Goal: Check status

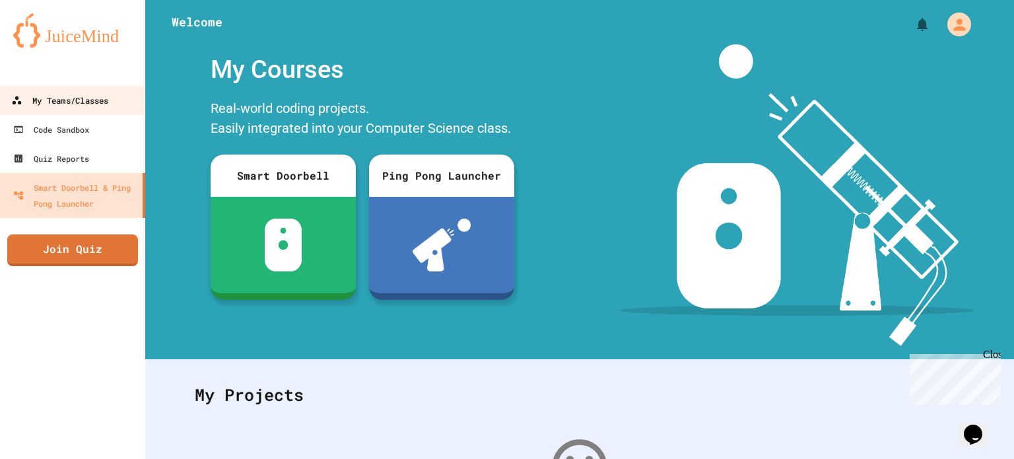
click at [108, 90] on link "My Teams/Classes" at bounding box center [73, 100] width 150 height 30
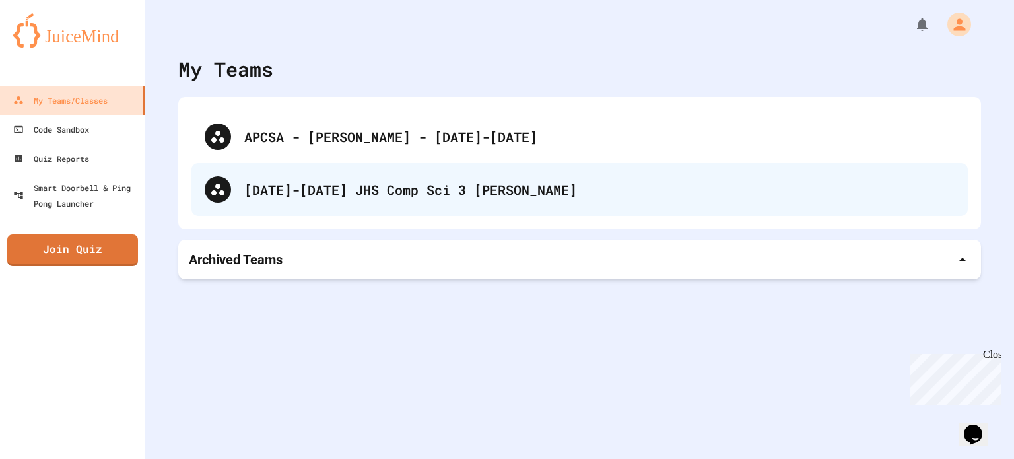
click at [438, 194] on div "[DATE]-[DATE] JHS Comp Sci 3 [PERSON_NAME]" at bounding box center [599, 190] width 710 height 20
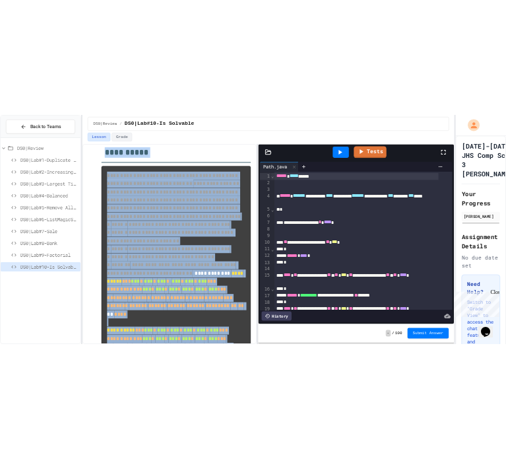
scroll to position [642, 0]
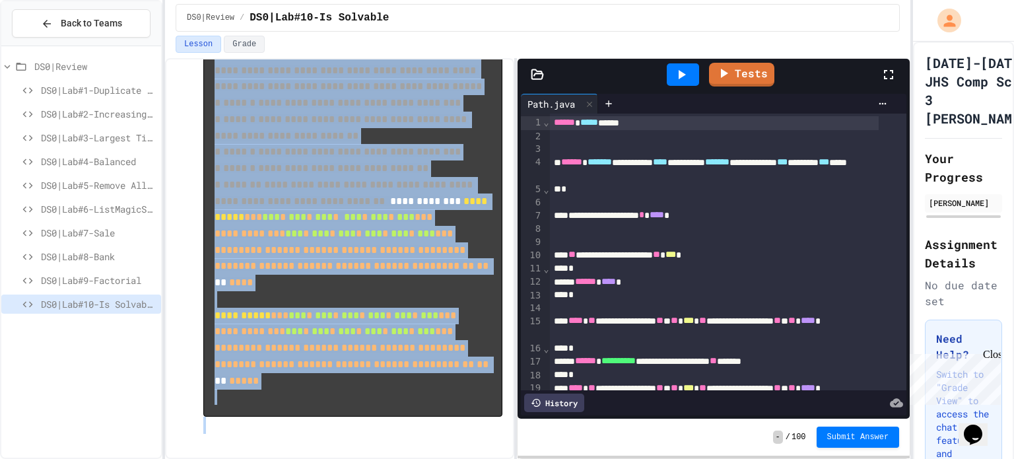
drag, startPoint x: 188, startPoint y: 123, endPoint x: 502, endPoint y: 489, distance: 481.8
click at [502, 458] on html "**********" at bounding box center [507, 229] width 1014 height 459
copy div "**********"
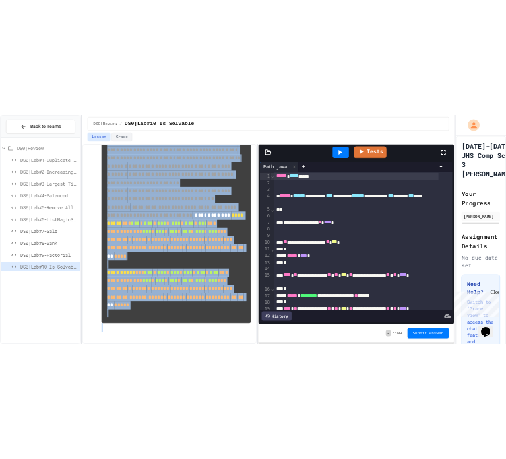
scroll to position [1124, 0]
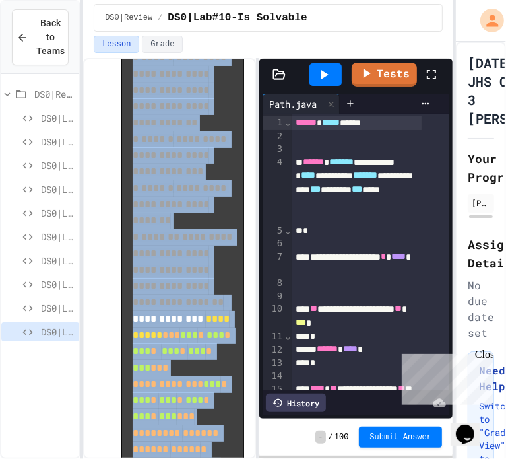
click at [232, 209] on pre "**********" at bounding box center [182, 220] width 123 height 1149
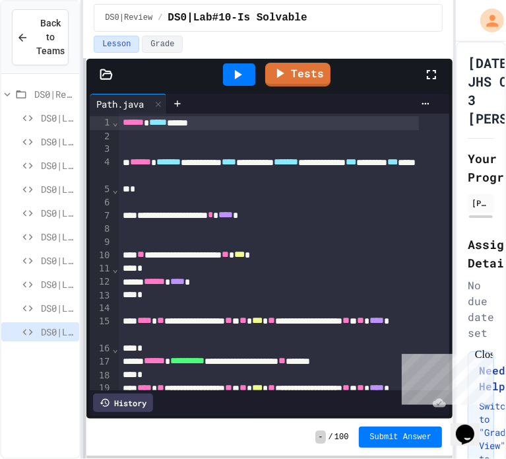
scroll to position [12458, 0]
click at [11, 209] on div "**********" at bounding box center [253, 229] width 506 height 459
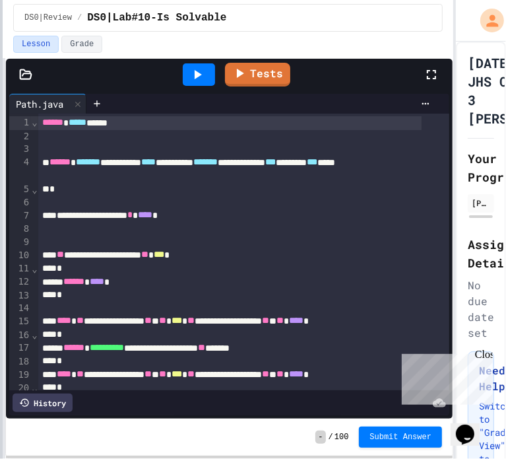
click at [0, 209] on html "**********" at bounding box center [253, 229] width 506 height 459
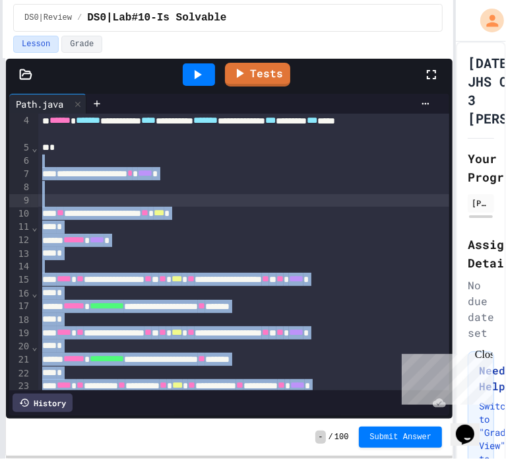
scroll to position [0, 0]
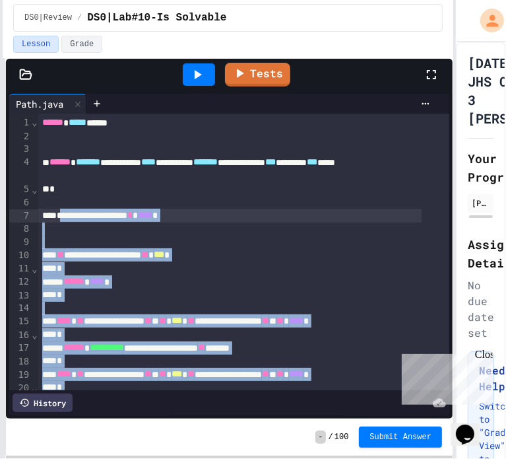
drag, startPoint x: 119, startPoint y: 254, endPoint x: 67, endPoint y: 215, distance: 64.7
click at [137, 244] on div "To enrich screen reader interactions, please activate Accessibility in Grammarl…" at bounding box center [243, 242] width 411 height 13
drag, startPoint x: 106, startPoint y: 256, endPoint x: 57, endPoint y: 217, distance: 62.5
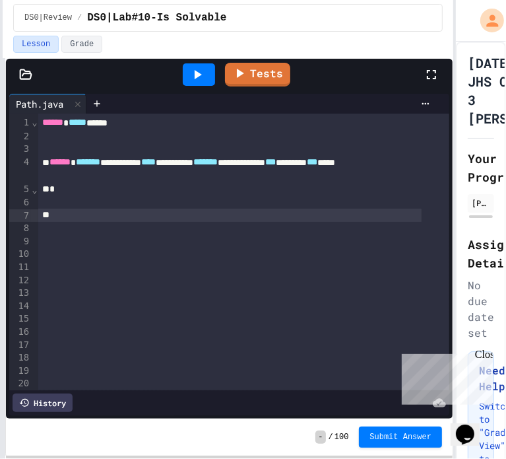
click at [104, 184] on div "*" at bounding box center [230, 189] width 384 height 13
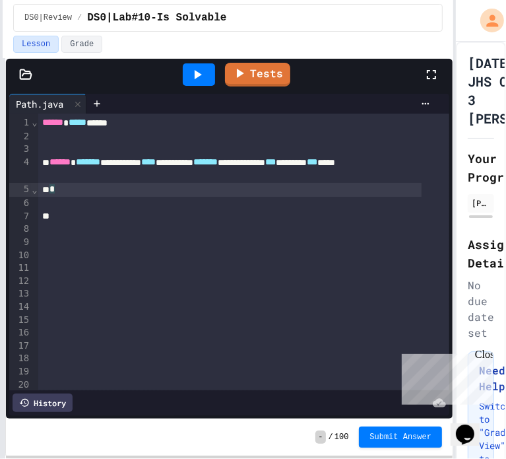
click at [142, 188] on div "*" at bounding box center [230, 190] width 384 height 14
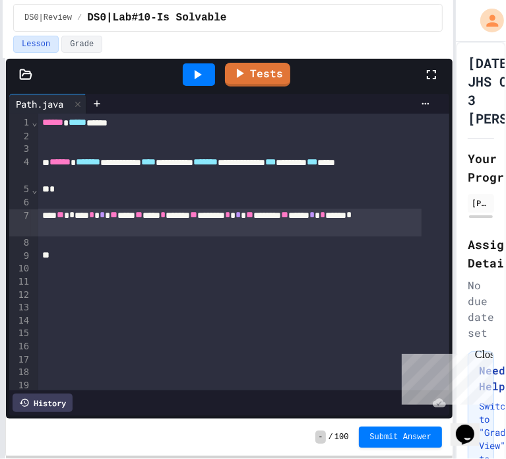
click at [137, 227] on div "** * *** * * ** *** ** **** * ****** ** ****** * * ** ****** ** ***** * * * ***…" at bounding box center [230, 223] width 384 height 28
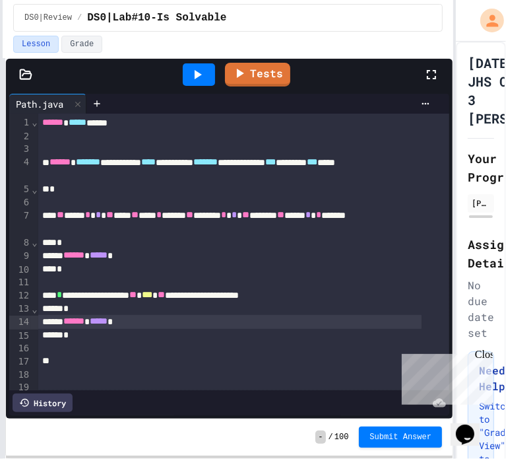
click at [69, 296] on div "**********" at bounding box center [230, 296] width 384 height 14
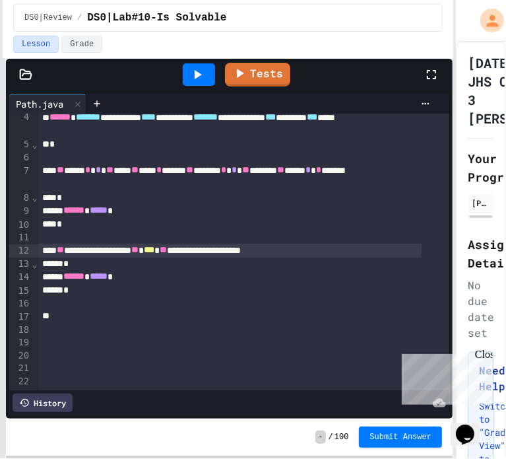
scroll to position [66, 0]
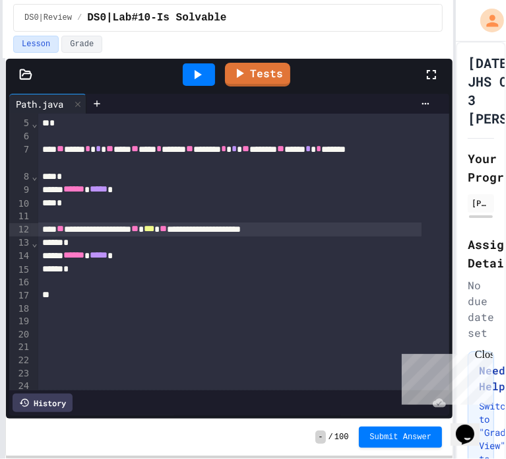
click at [112, 273] on div "*" at bounding box center [230, 269] width 384 height 13
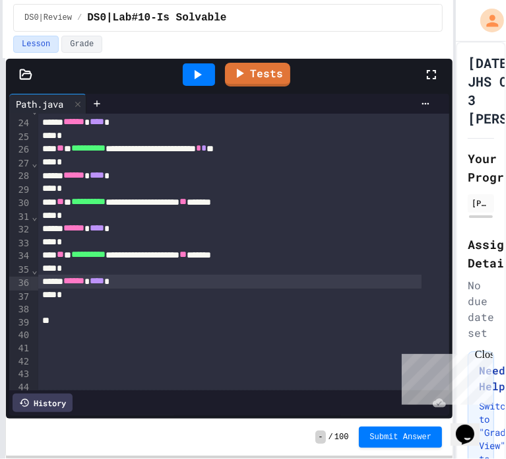
scroll to position [384, 0]
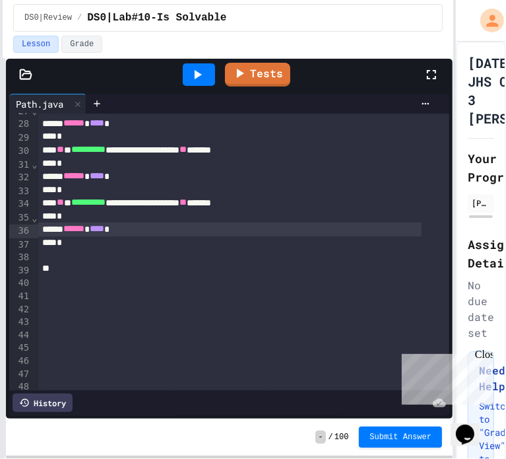
click at [94, 248] on div "*" at bounding box center [230, 242] width 384 height 13
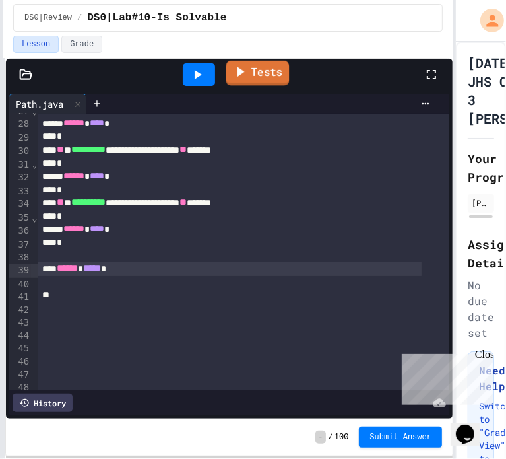
click at [261, 74] on link "Tests" at bounding box center [257, 73] width 63 height 25
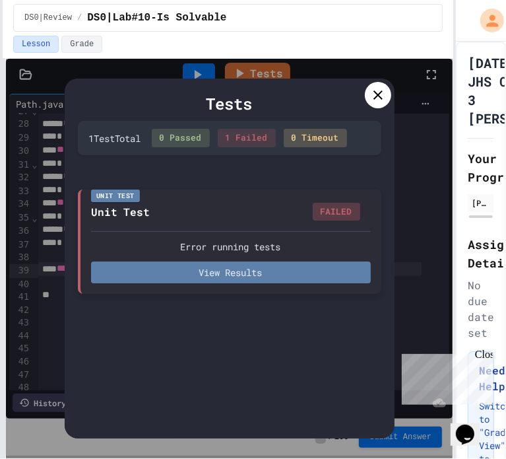
click at [251, 270] on button "View Results" at bounding box center [231, 272] width 280 height 22
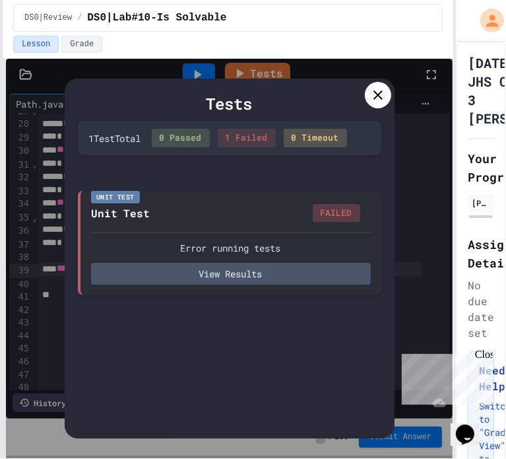
click at [383, 95] on icon at bounding box center [378, 95] width 16 height 16
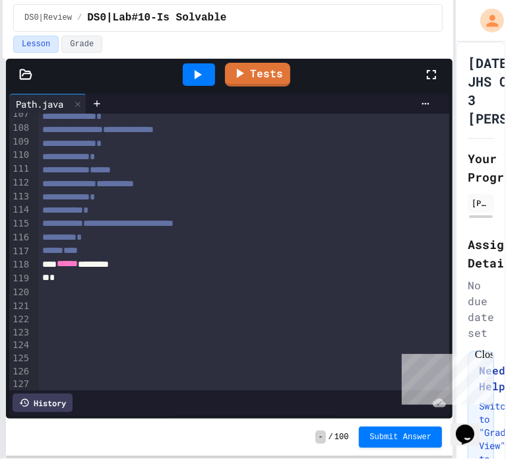
scroll to position [1572, 0]
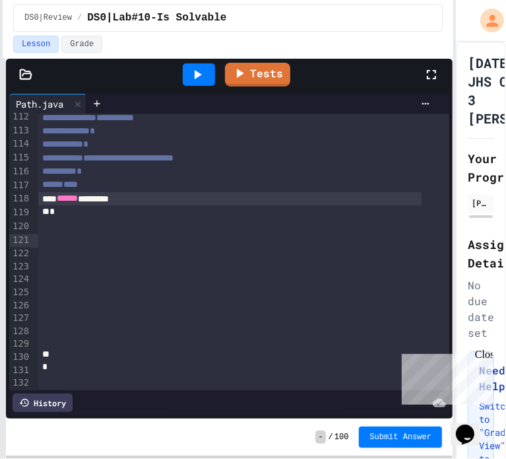
click at [155, 206] on div "****** ********" at bounding box center [230, 199] width 384 height 14
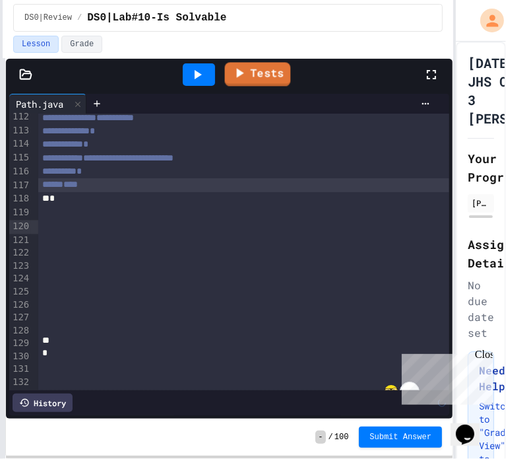
click at [256, 77] on link "Tests" at bounding box center [257, 74] width 66 height 24
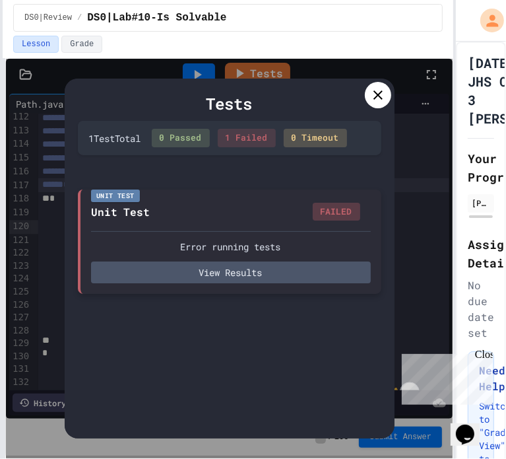
click at [291, 260] on div "Error running tests View Results" at bounding box center [231, 257] width 280 height 52
click at [271, 287] on div "Unit Test Unit Test FAILED Error running tests View Results" at bounding box center [230, 241] width 304 height 105
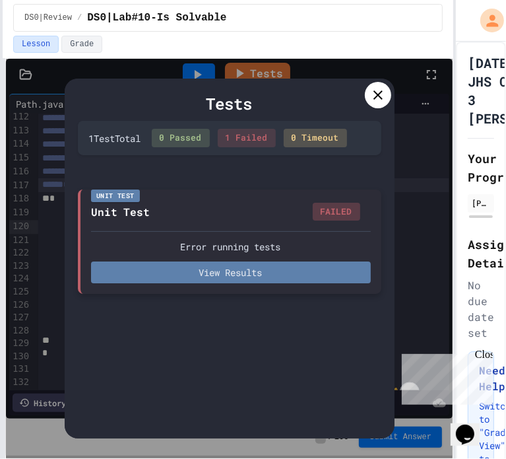
click at [269, 275] on button "View Results" at bounding box center [231, 272] width 280 height 22
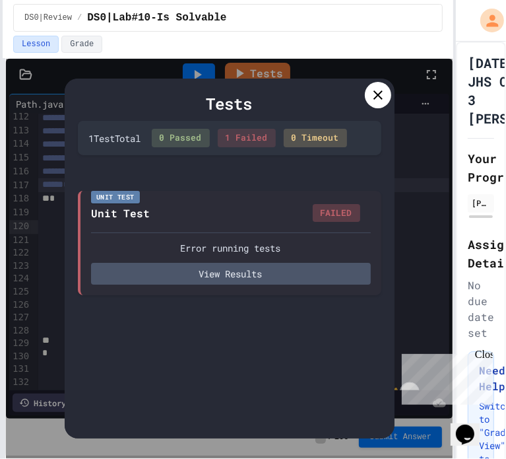
click at [378, 96] on icon at bounding box center [378, 95] width 16 height 16
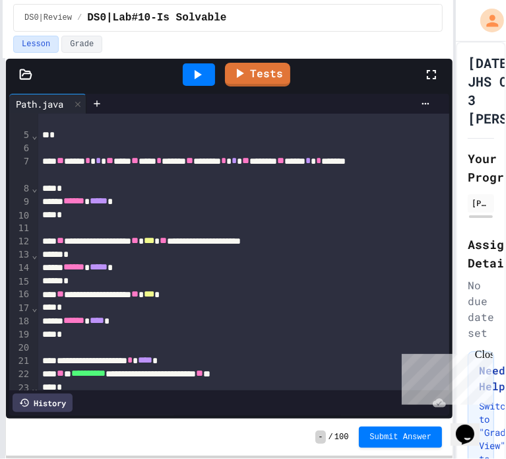
scroll to position [0, 0]
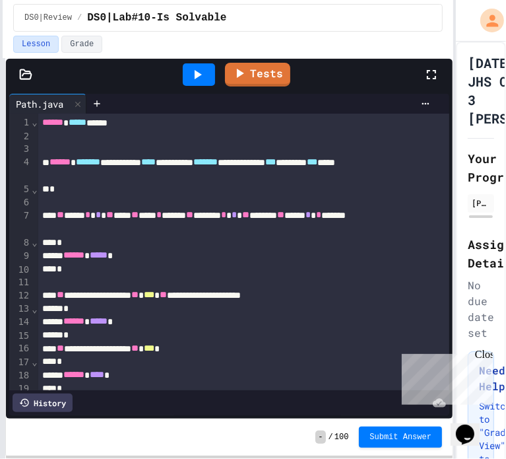
click at [85, 162] on div "**********" at bounding box center [230, 170] width 384 height 28
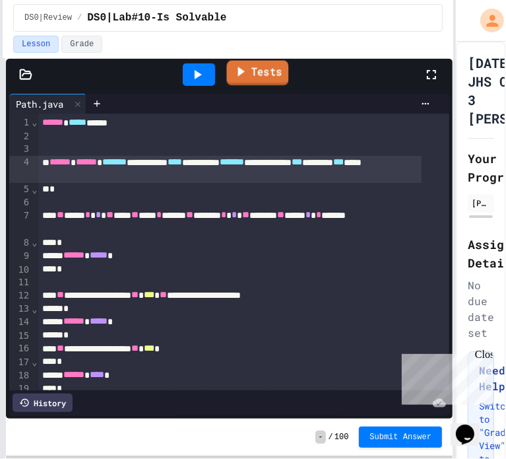
click at [281, 75] on link "Tests" at bounding box center [257, 73] width 62 height 25
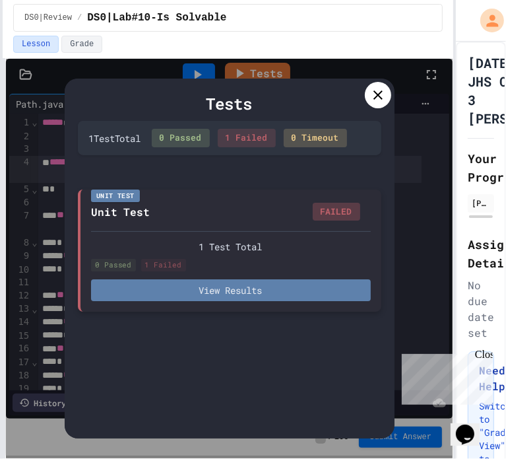
click at [318, 287] on button "View Results" at bounding box center [231, 290] width 280 height 22
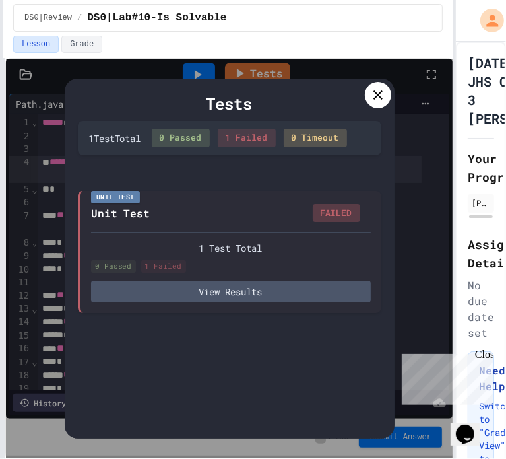
click at [384, 90] on icon at bounding box center [378, 95] width 16 height 16
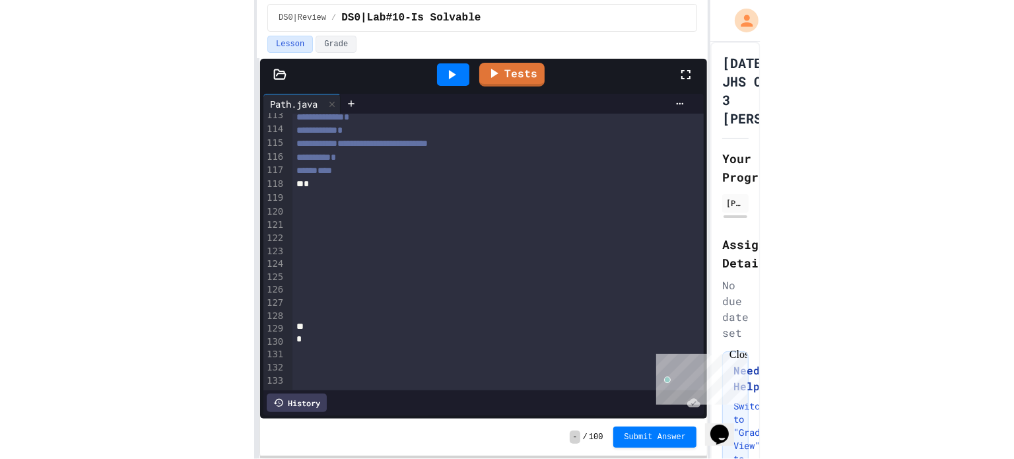
scroll to position [1604, 0]
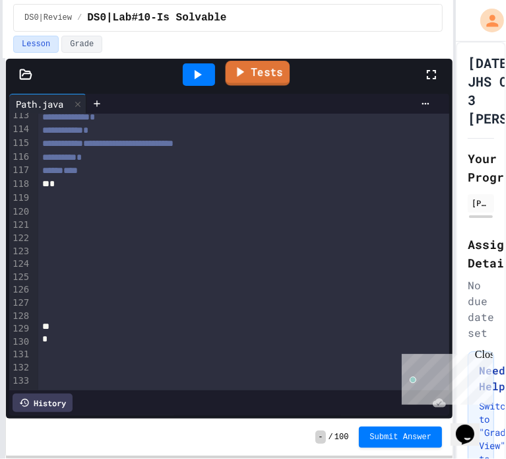
click at [267, 75] on link "Tests" at bounding box center [257, 73] width 65 height 25
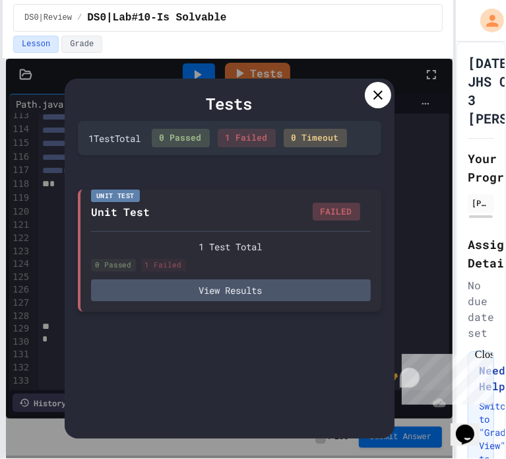
click at [275, 300] on div "Unit Test Unit Test FAILED 1 Test Total 0 Passed 1 Failed View Results" at bounding box center [230, 250] width 304 height 122
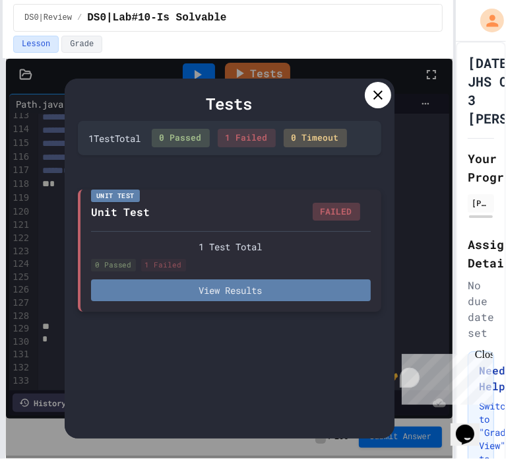
click at [275, 290] on button "View Results" at bounding box center [231, 290] width 280 height 22
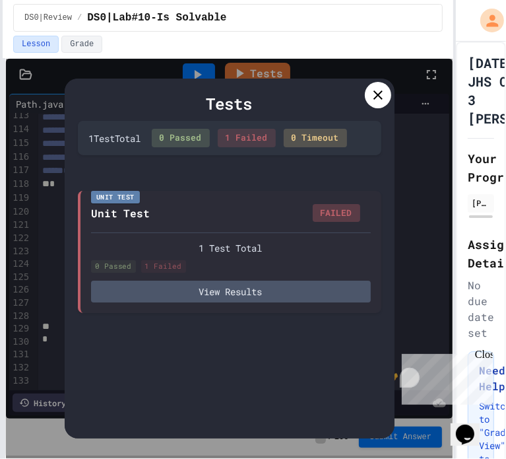
drag, startPoint x: 117, startPoint y: 335, endPoint x: 235, endPoint y: 353, distance: 119.6
copy div "isSolvable() faild to return true for grid: [[-, -], [W, -], [-, -], [W, -], [-…"
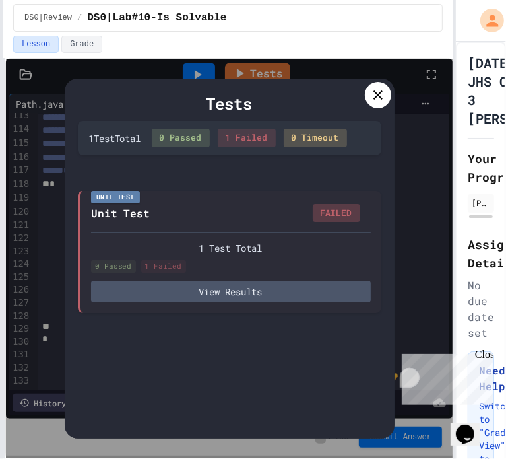
click at [380, 104] on div at bounding box center [378, 95] width 26 height 26
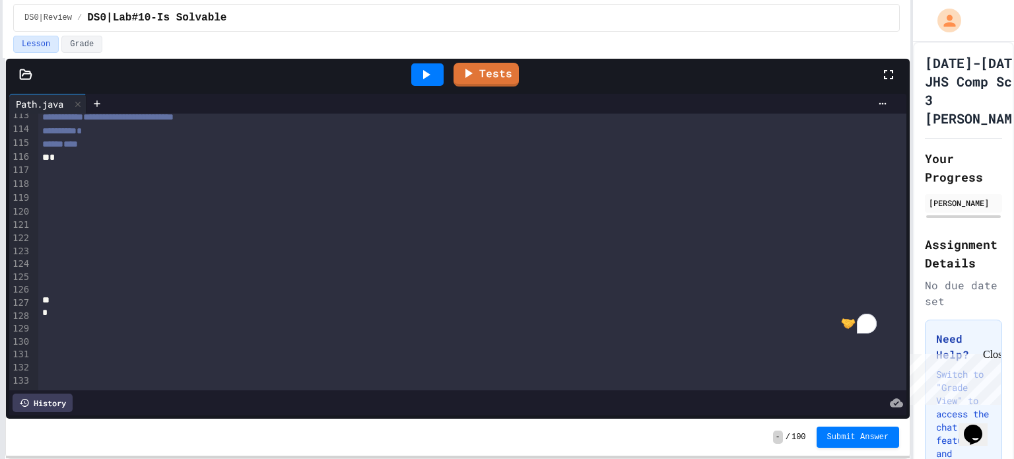
scroll to position [1550, 0]
